Goal: Transaction & Acquisition: Download file/media

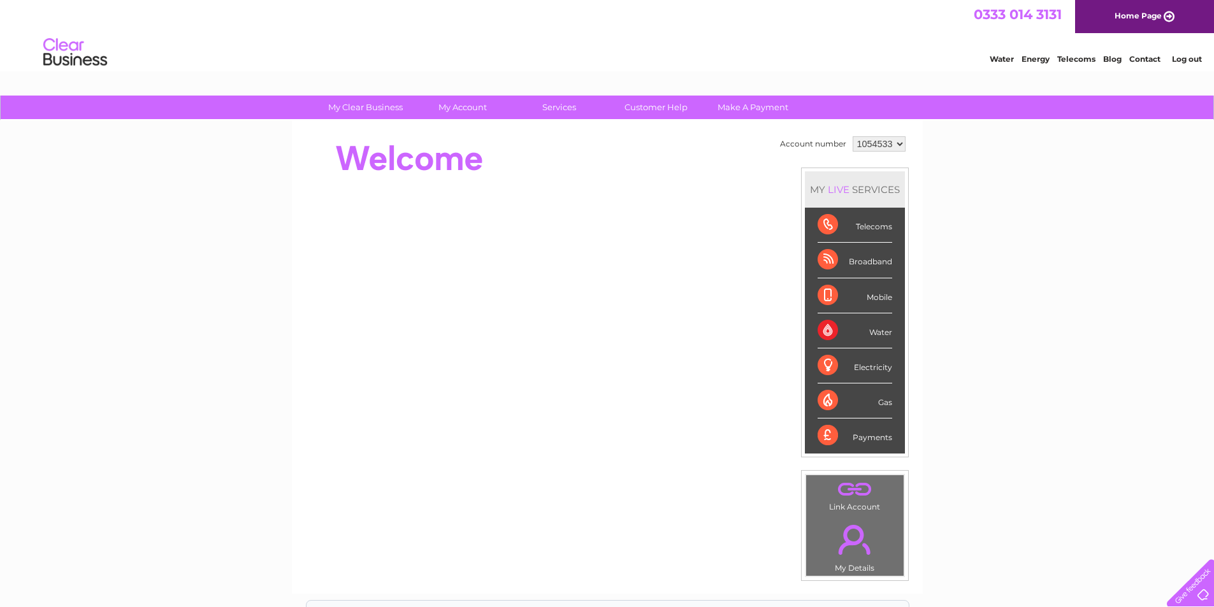
click at [898, 143] on select "1054533 1054618" at bounding box center [879, 143] width 53 height 15
select select "1054618"
click at [853, 136] on select "1054533 1054618" at bounding box center [879, 143] width 53 height 15
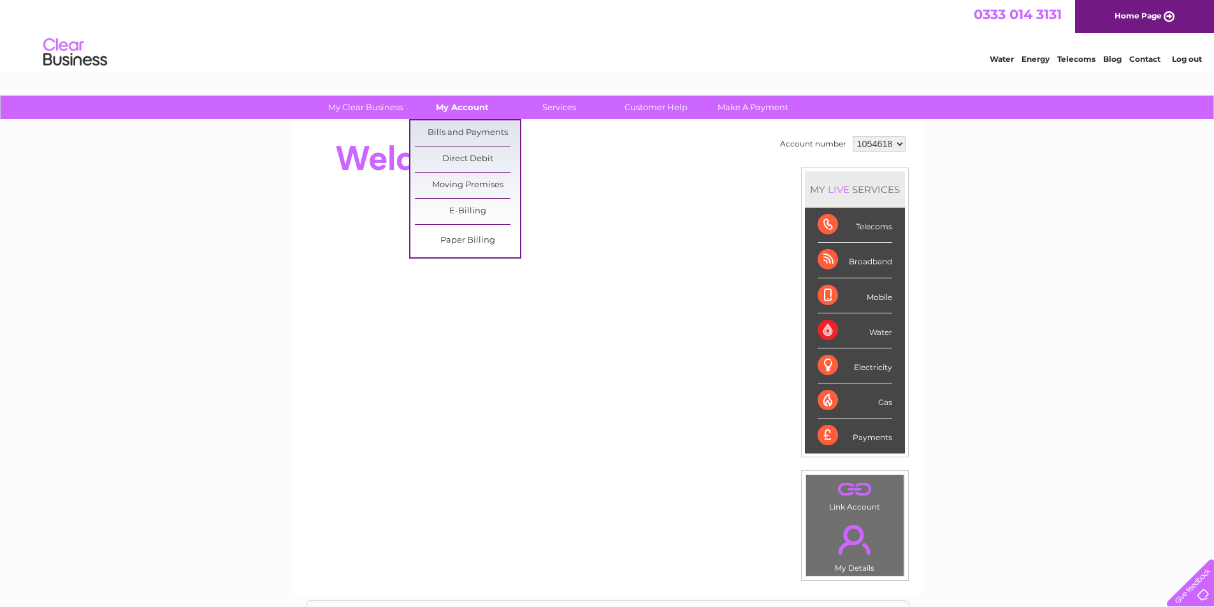
click at [449, 105] on link "My Account" at bounding box center [462, 108] width 105 height 24
click at [452, 130] on link "Bills and Payments" at bounding box center [467, 132] width 105 height 25
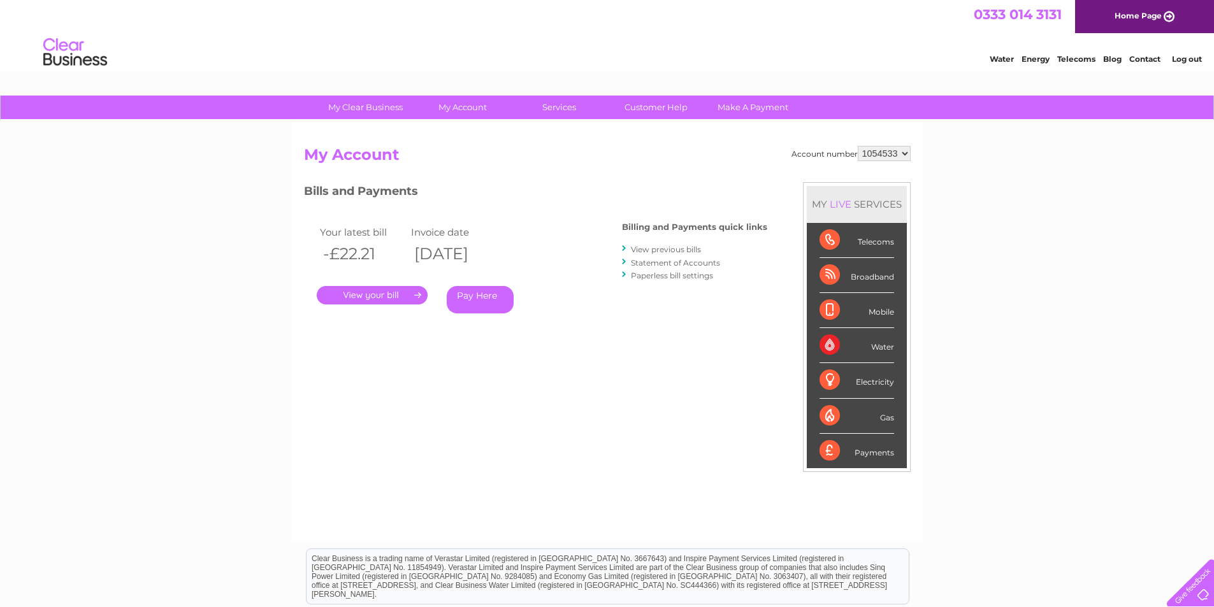
drag, startPoint x: 900, startPoint y: 148, endPoint x: 885, endPoint y: 159, distance: 17.9
click at [900, 148] on select "1054533 1054618" at bounding box center [884, 153] width 53 height 15
select select "1054618"
click at [858, 146] on select "1054533 1054618" at bounding box center [884, 153] width 53 height 15
click at [373, 295] on link "." at bounding box center [372, 295] width 111 height 18
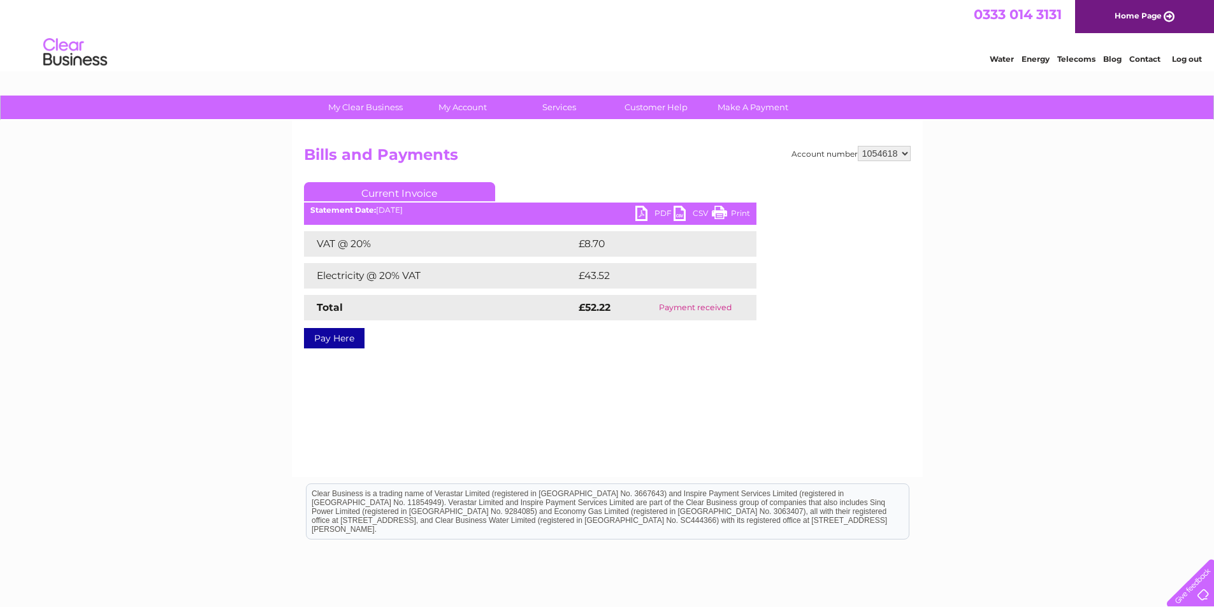
click at [410, 192] on link "Current Invoice" at bounding box center [399, 191] width 191 height 19
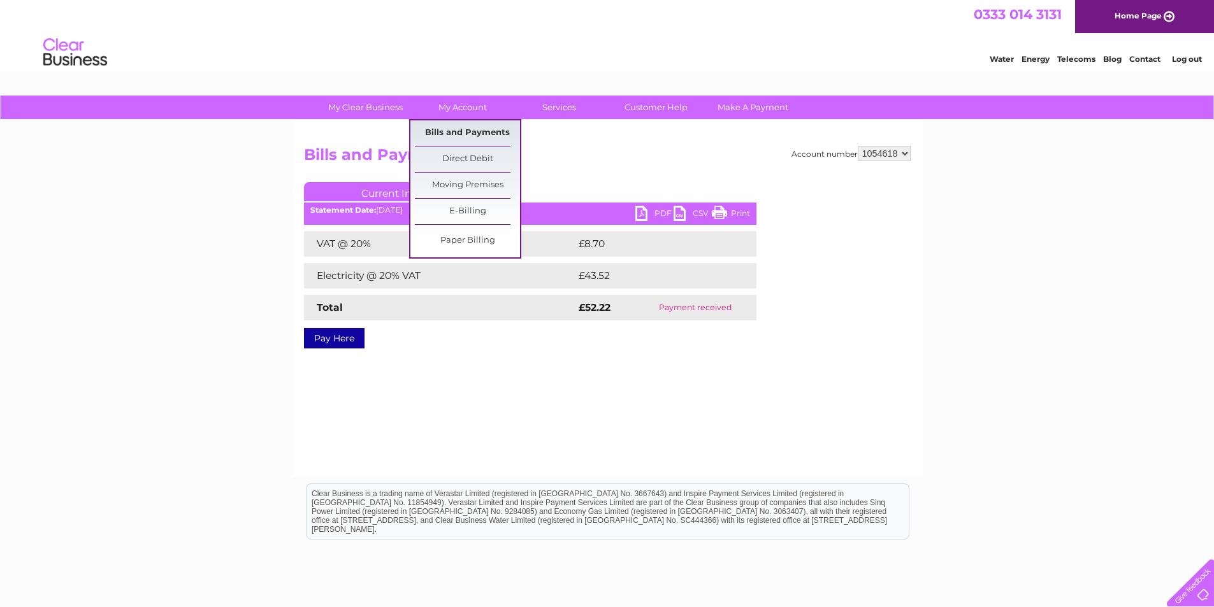
click at [454, 129] on link "Bills and Payments" at bounding box center [467, 132] width 105 height 25
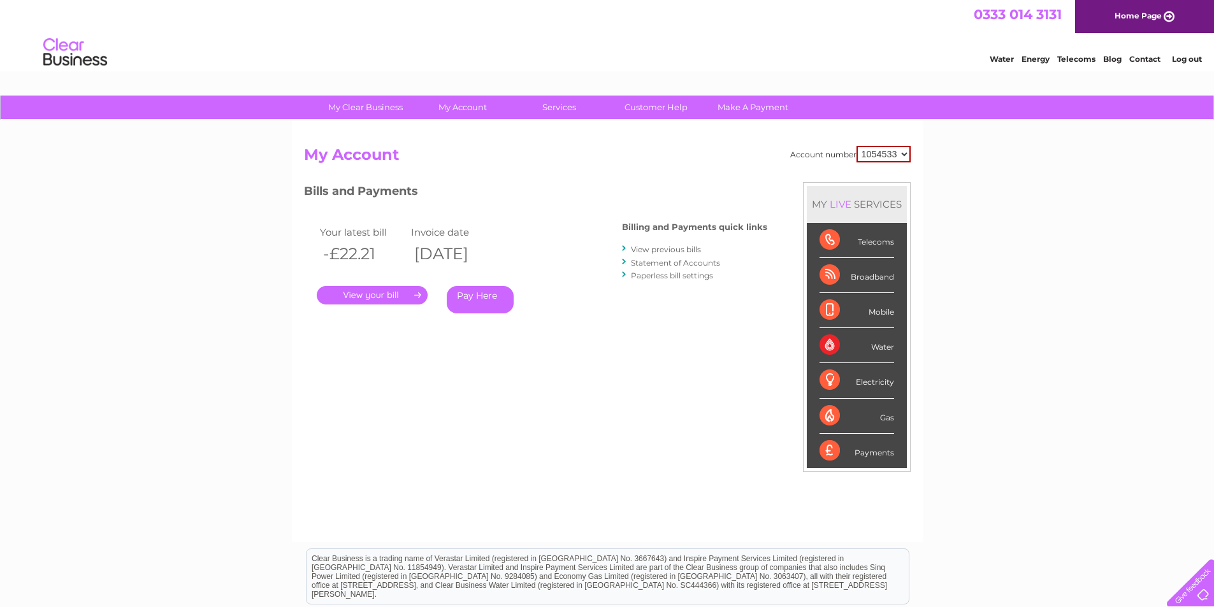
click at [665, 249] on link "View previous bills" at bounding box center [666, 250] width 70 height 10
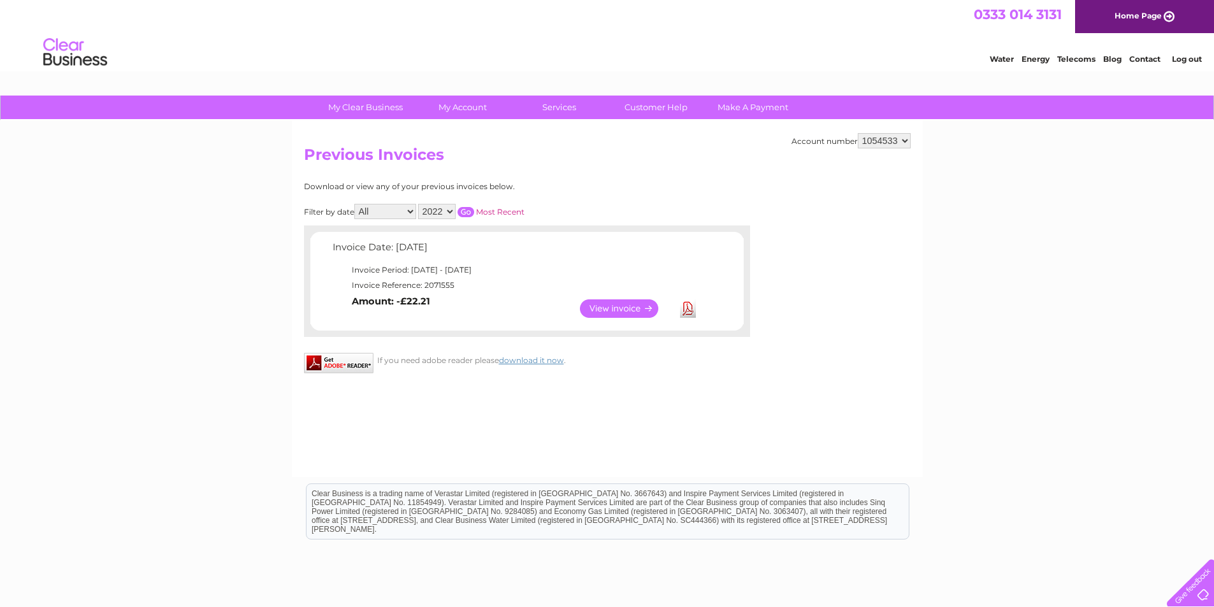
drag, startPoint x: 906, startPoint y: 140, endPoint x: 896, endPoint y: 147, distance: 11.9
click at [906, 140] on select "1054533 1054618" at bounding box center [884, 140] width 53 height 15
select select "1054618"
click at [858, 133] on select "1054533 1054618" at bounding box center [884, 140] width 53 height 15
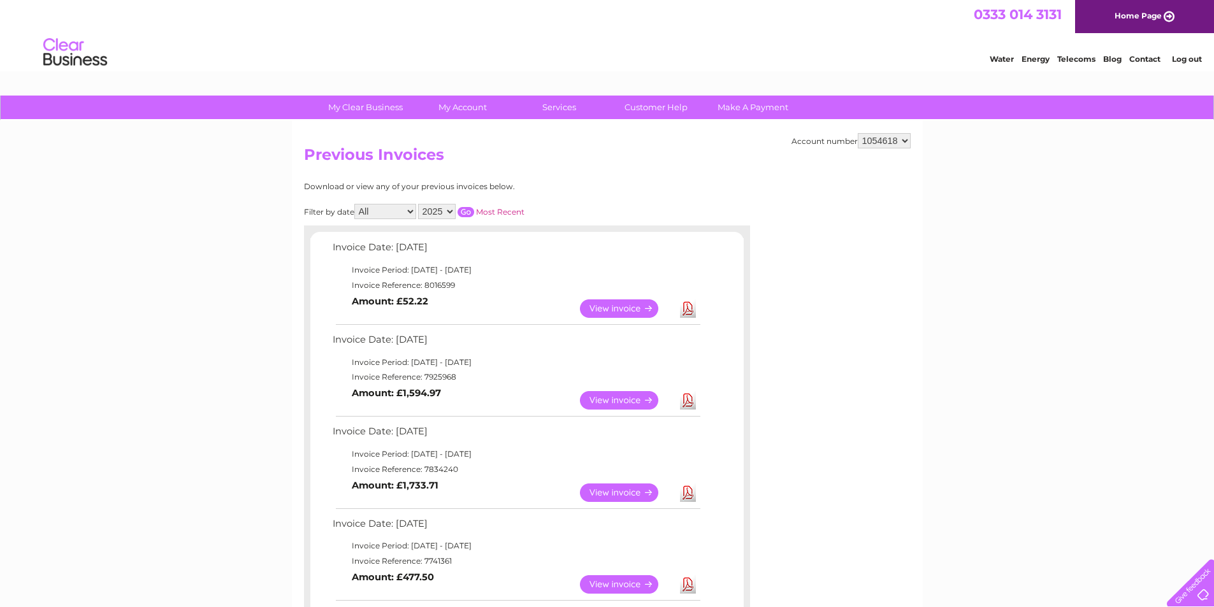
click at [687, 402] on link "Download" at bounding box center [688, 400] width 16 height 18
click at [686, 311] on link "Download" at bounding box center [688, 309] width 16 height 18
